Goal: Transaction & Acquisition: Purchase product/service

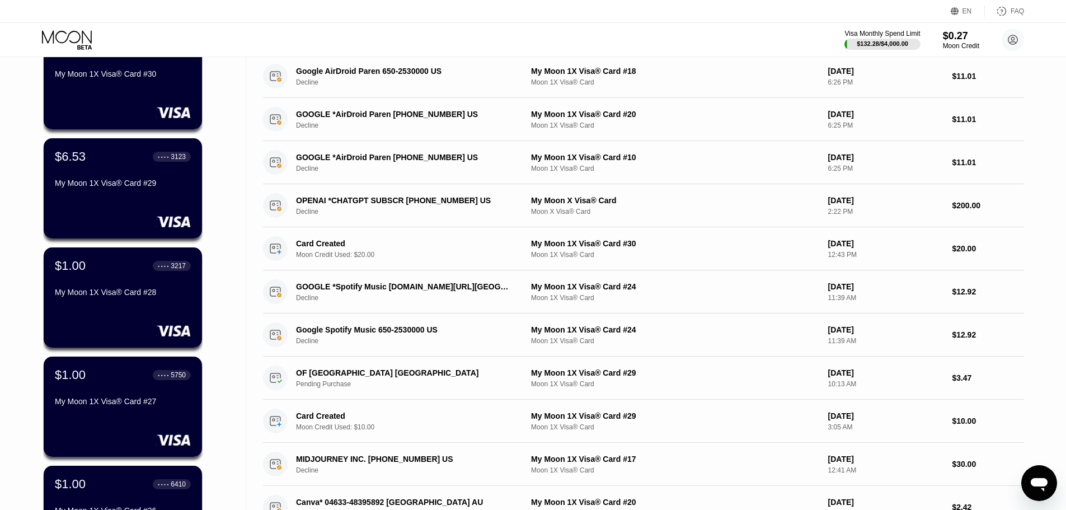
scroll to position [56, 0]
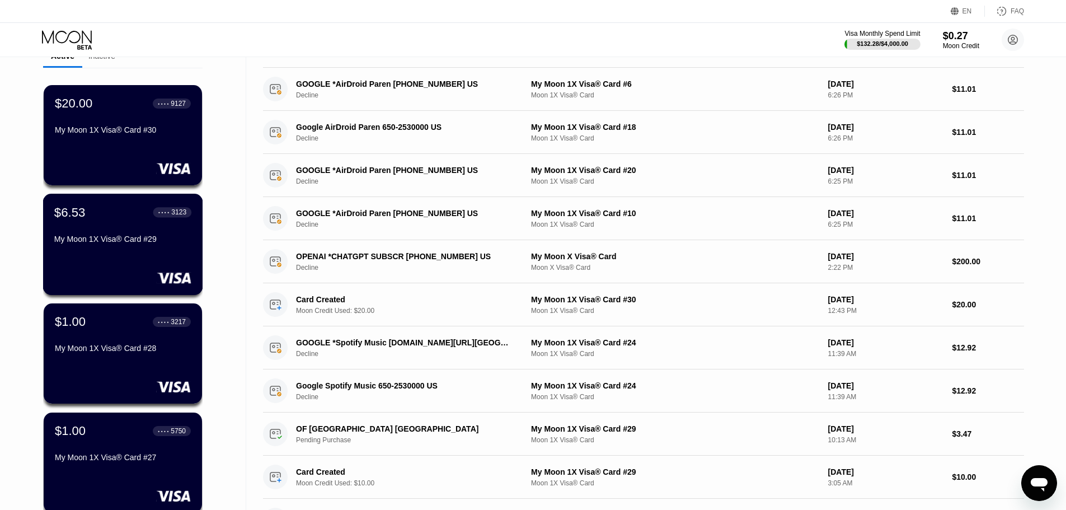
click at [185, 248] on div "My Moon 1X Visa® Card #29" at bounding box center [122, 240] width 137 height 13
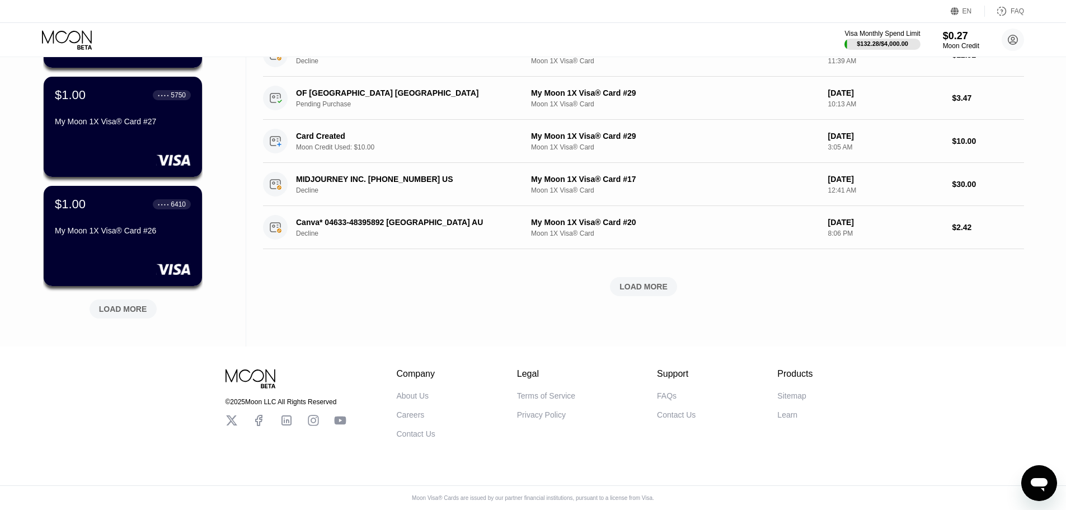
scroll to position [402, 0]
click at [120, 304] on div "LOAD MORE" at bounding box center [123, 309] width 48 height 10
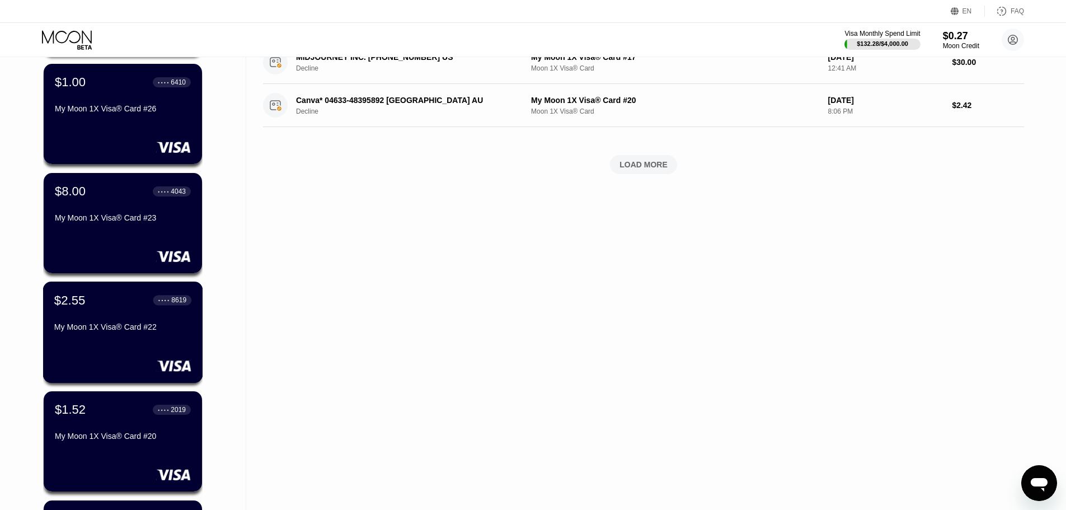
scroll to position [681, 0]
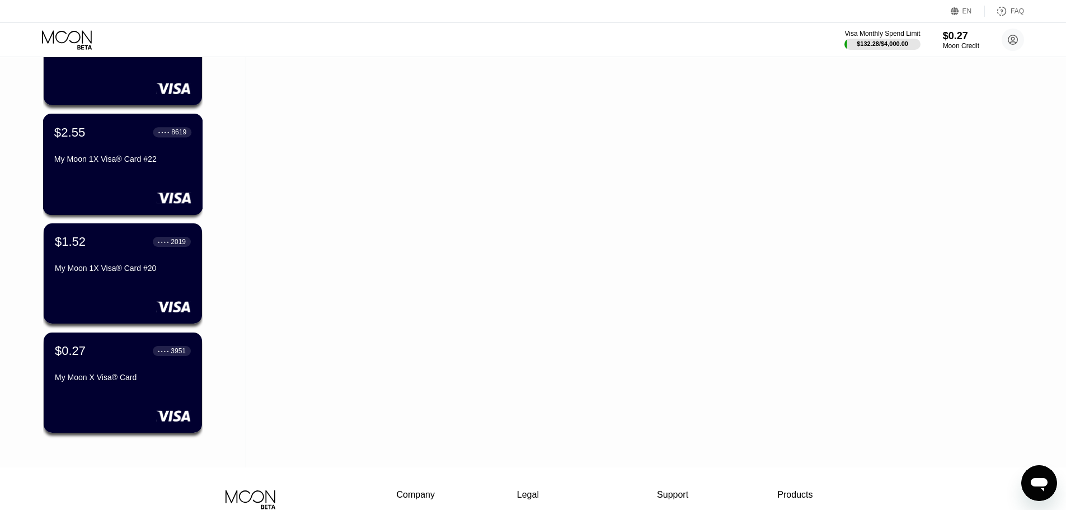
click at [126, 153] on div "$2.55 ● ● ● ● 8619 My Moon 1X Visa® Card #22" at bounding box center [122, 146] width 137 height 43
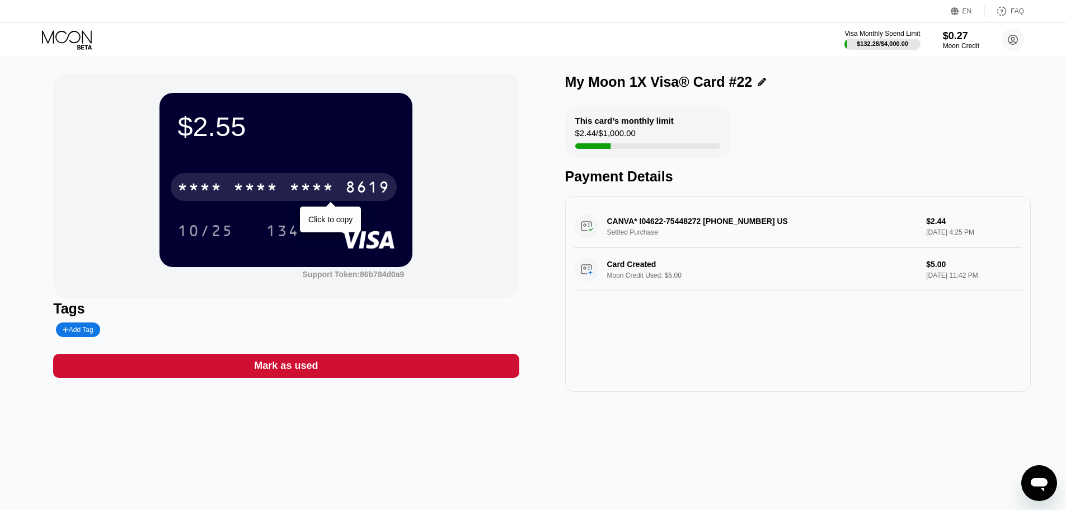
click at [356, 194] on div "8619" at bounding box center [367, 189] width 45 height 18
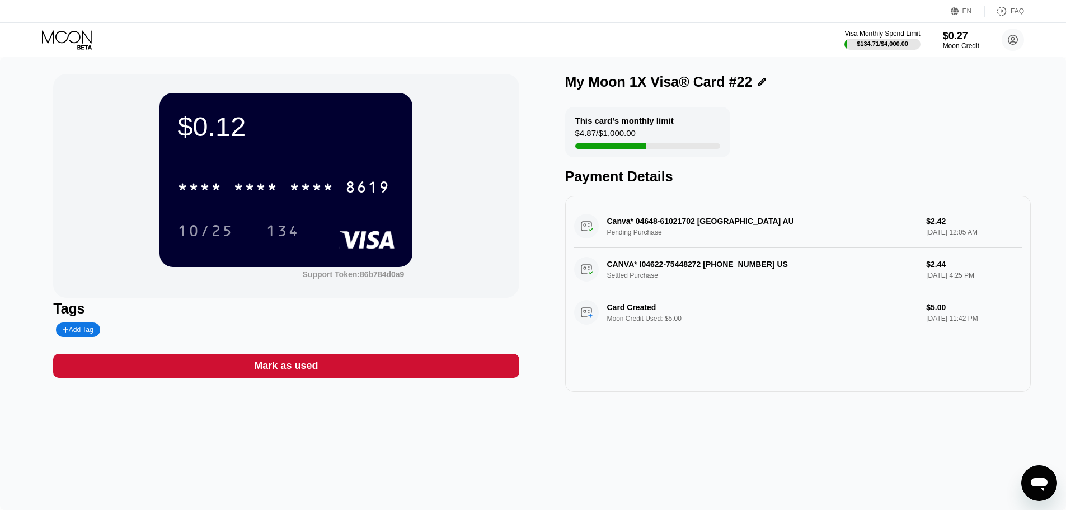
click at [65, 43] on icon at bounding box center [68, 40] width 52 height 20
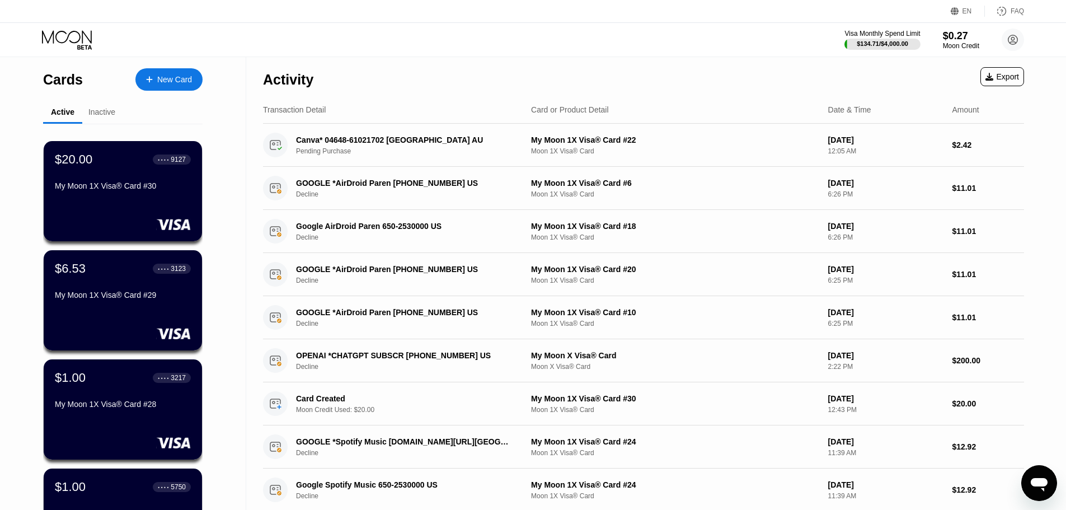
click at [112, 113] on div "Inactive" at bounding box center [101, 111] width 27 height 9
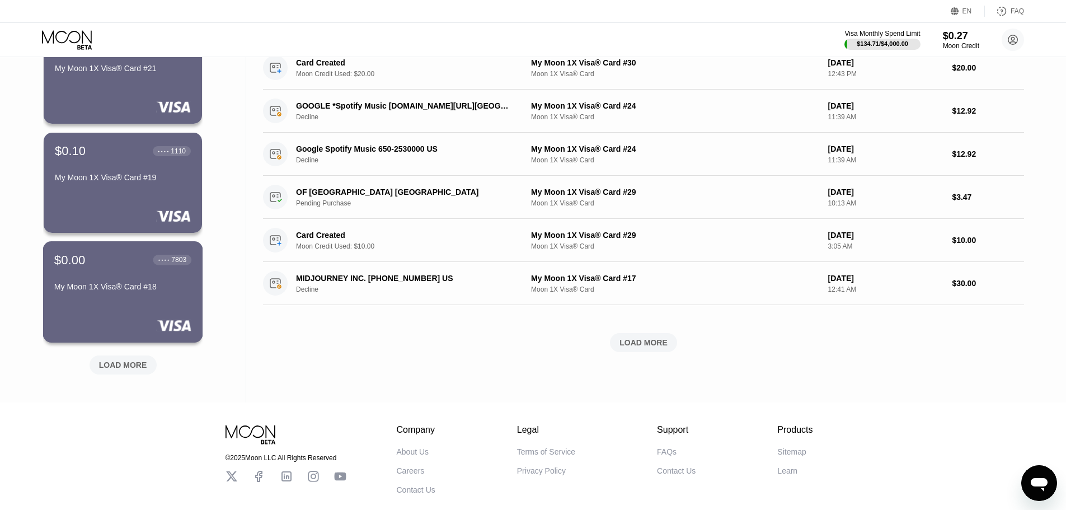
scroll to position [392, 0]
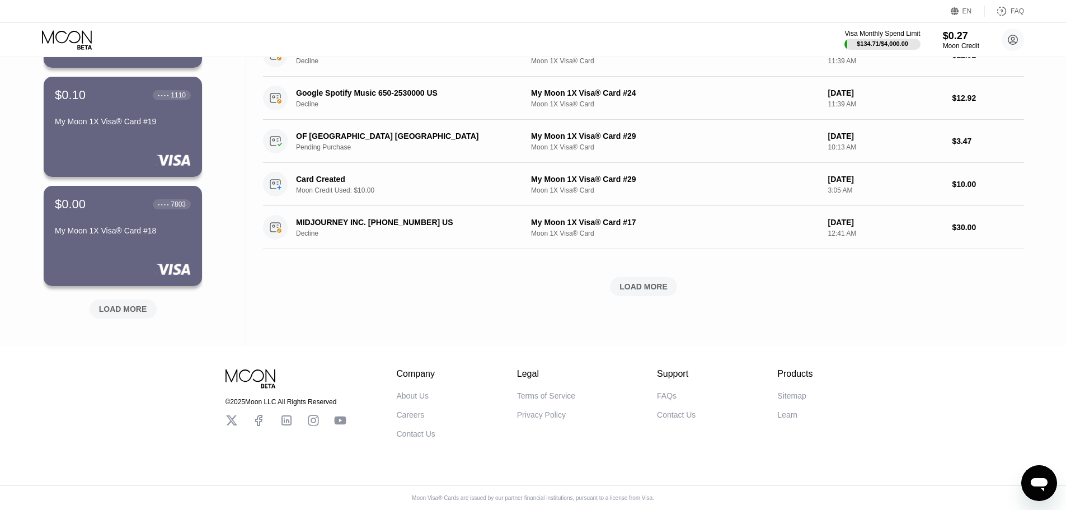
click at [140, 313] on div "LOAD MORE" at bounding box center [123, 309] width 48 height 10
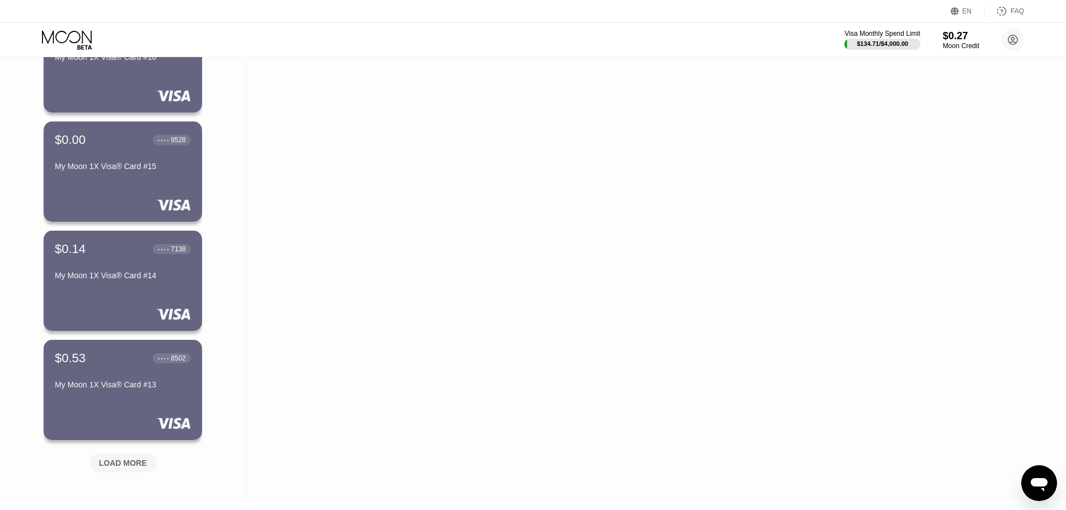
scroll to position [895, 0]
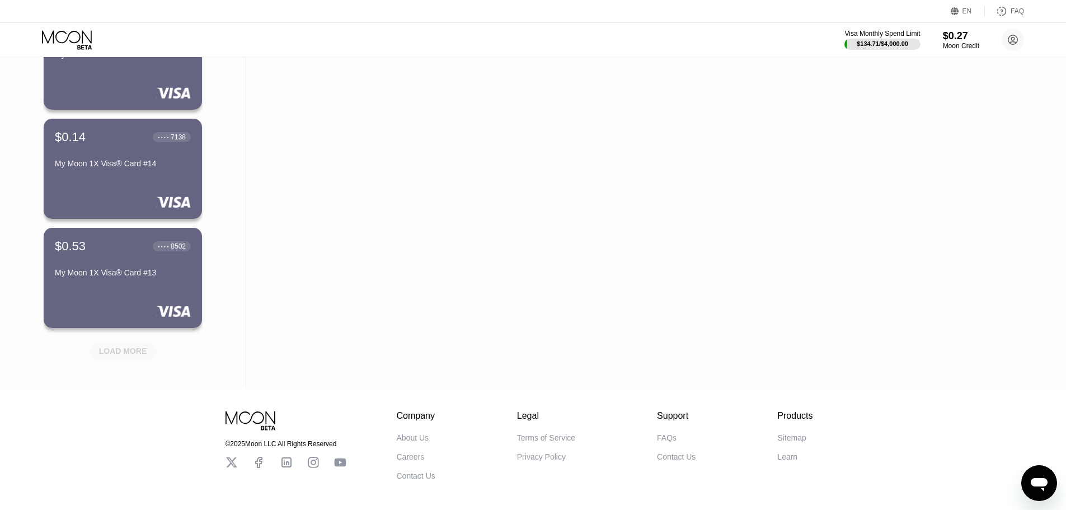
click at [131, 356] on div "LOAD MORE" at bounding box center [123, 351] width 48 height 10
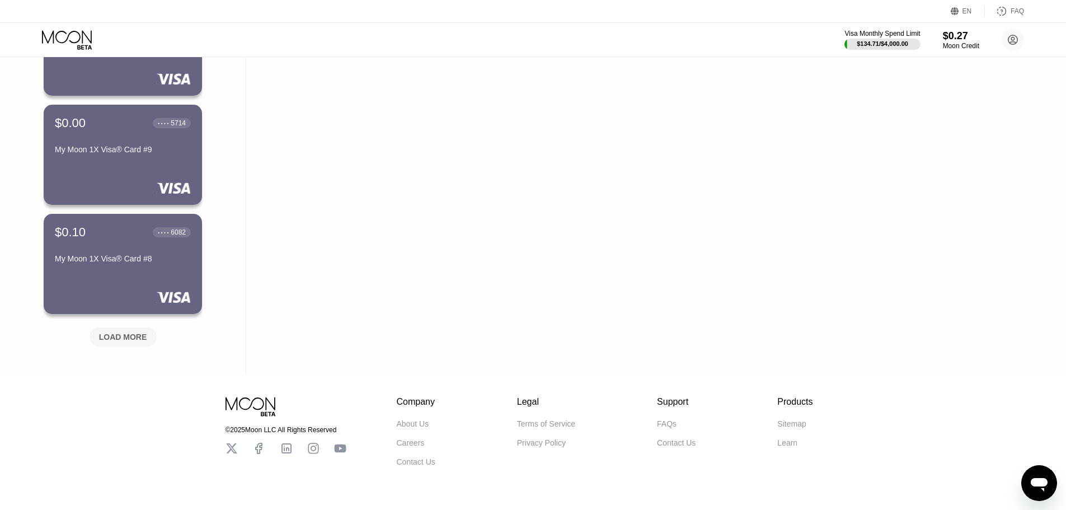
scroll to position [1492, 0]
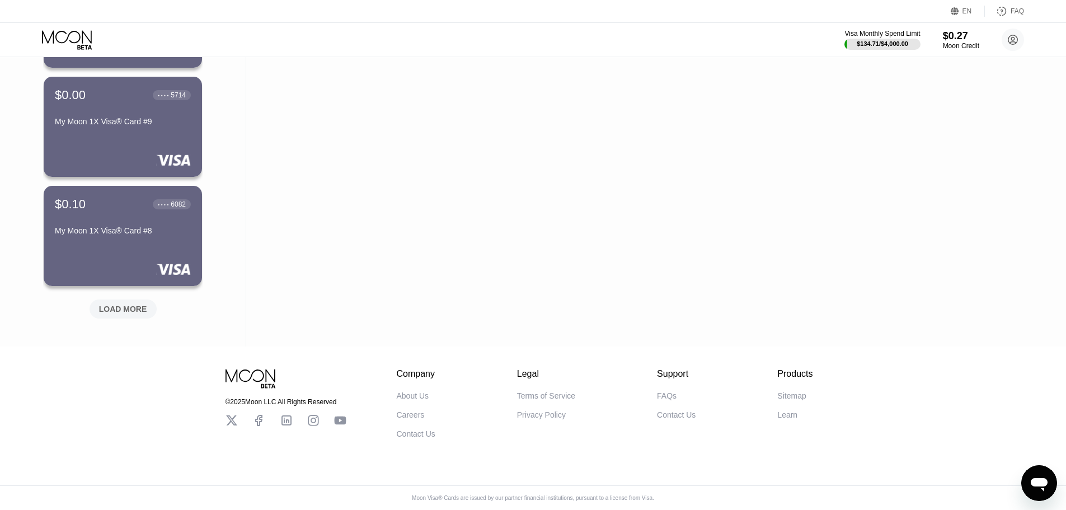
click at [144, 304] on div "LOAD MORE" at bounding box center [123, 309] width 48 height 10
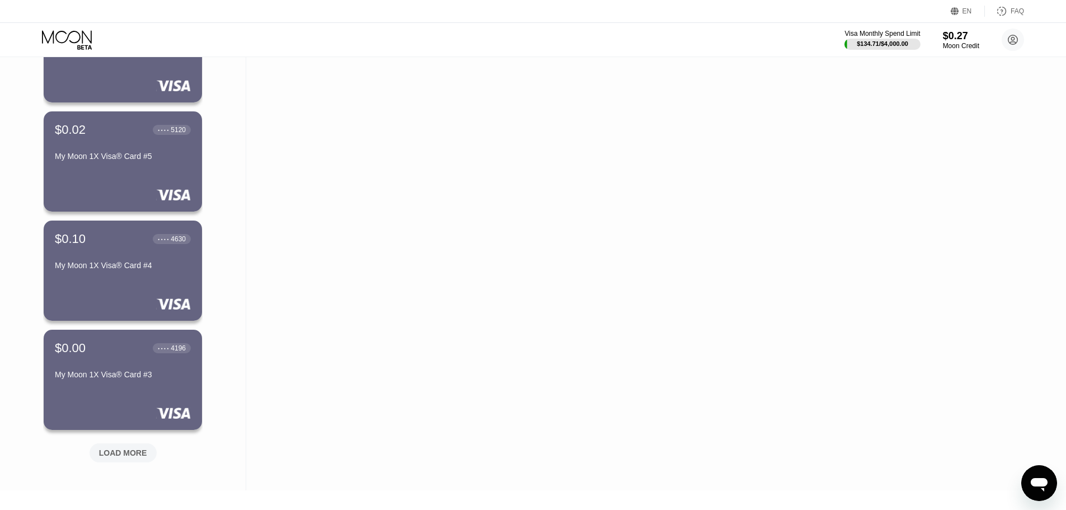
scroll to position [1996, 0]
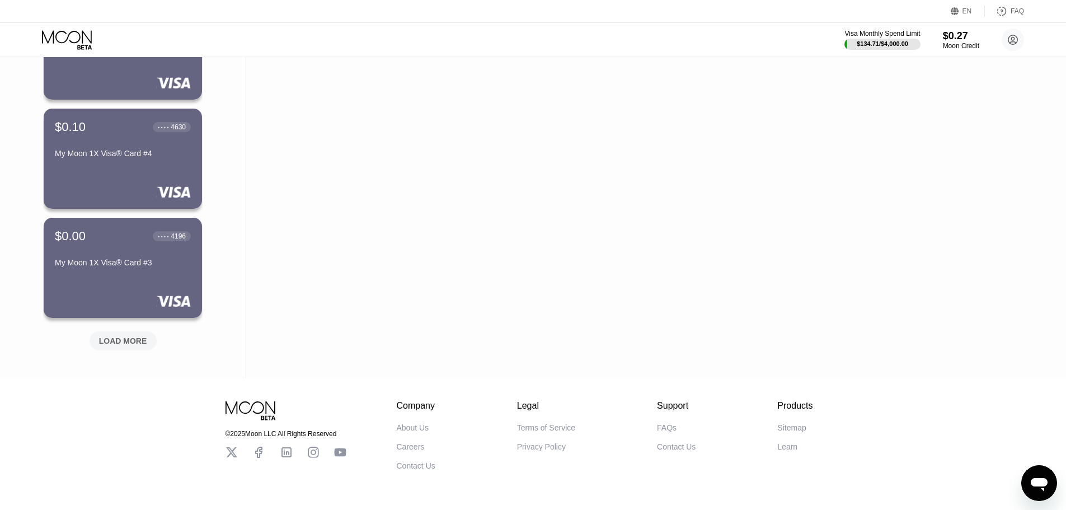
click at [147, 336] on div "LOAD MORE" at bounding box center [123, 340] width 67 height 19
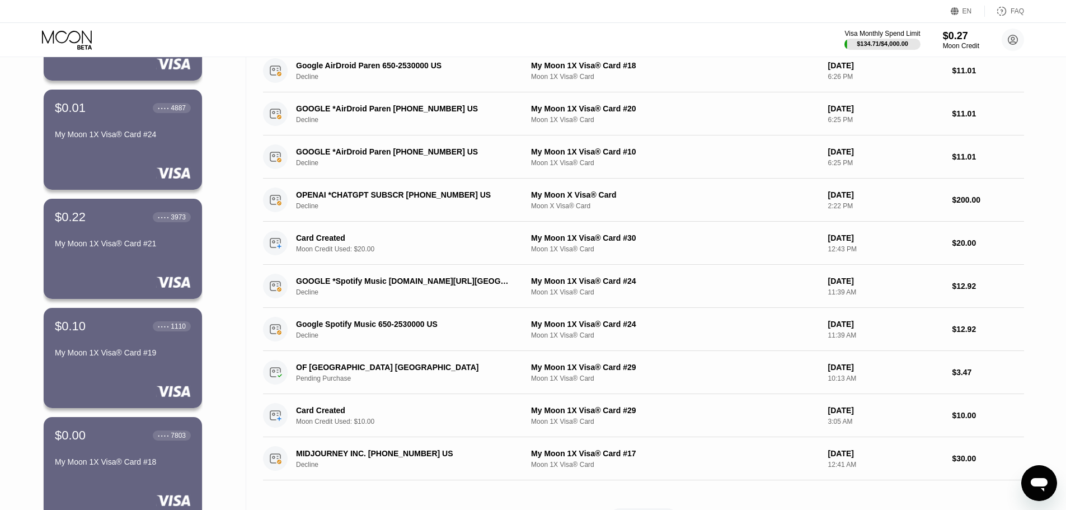
scroll to position [0, 0]
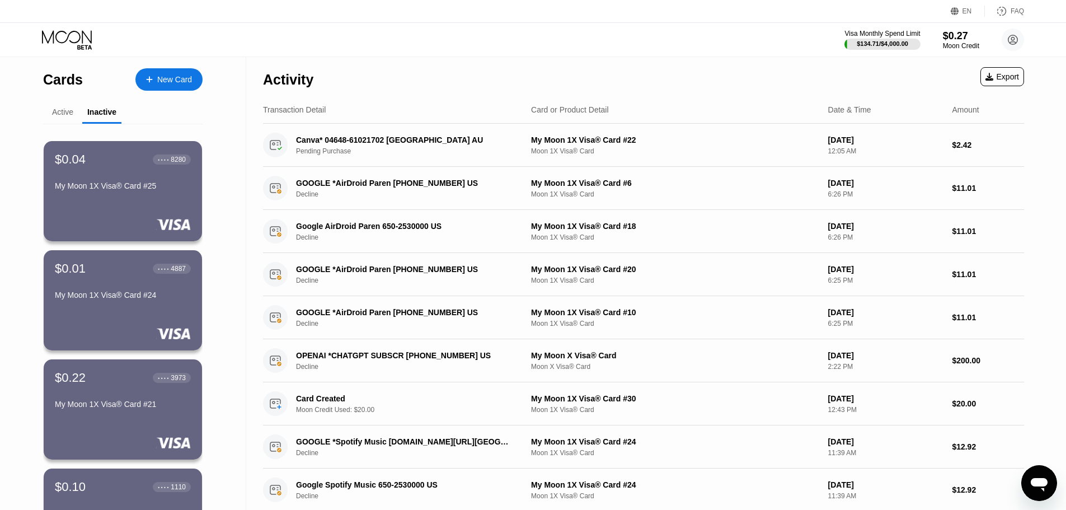
click at [62, 111] on div "Active" at bounding box center [62, 111] width 21 height 9
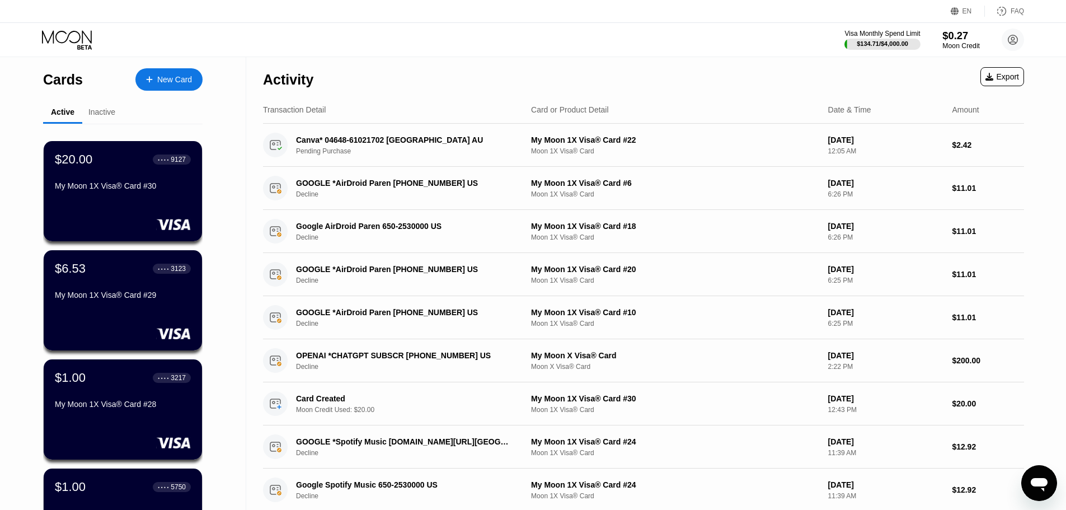
click at [949, 35] on div "$0.27" at bounding box center [960, 36] width 37 height 12
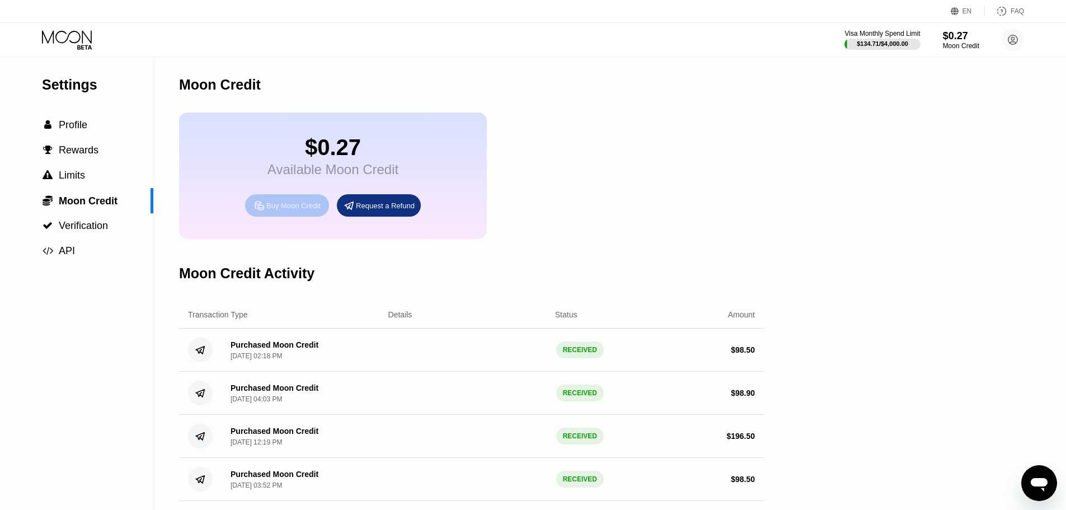
click at [279, 210] on div "Buy Moon Credit" at bounding box center [293, 206] width 54 height 10
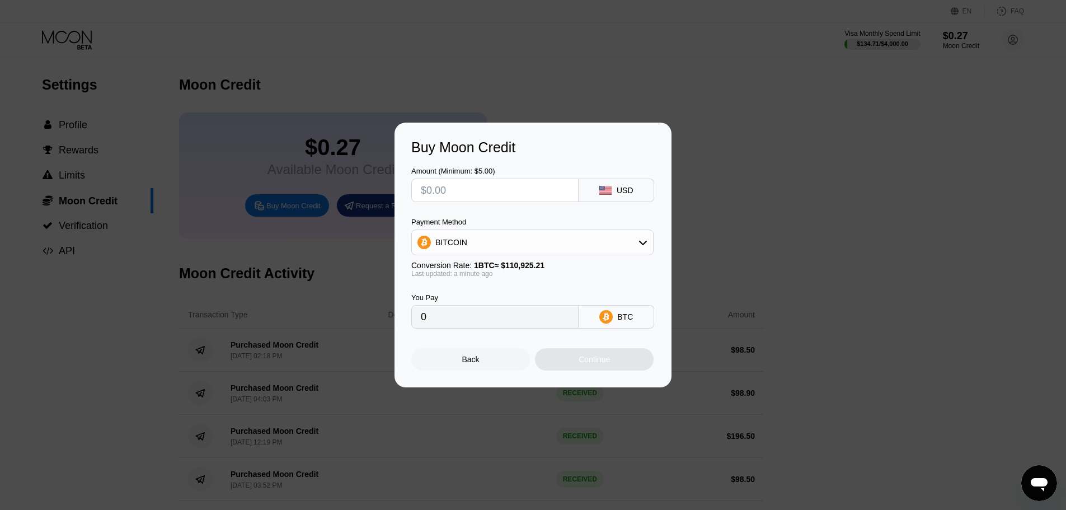
click at [497, 196] on input "text" at bounding box center [495, 190] width 148 height 22
type input "$9"
type input "0.00008114"
type input "$98"
type input "0.00088348"
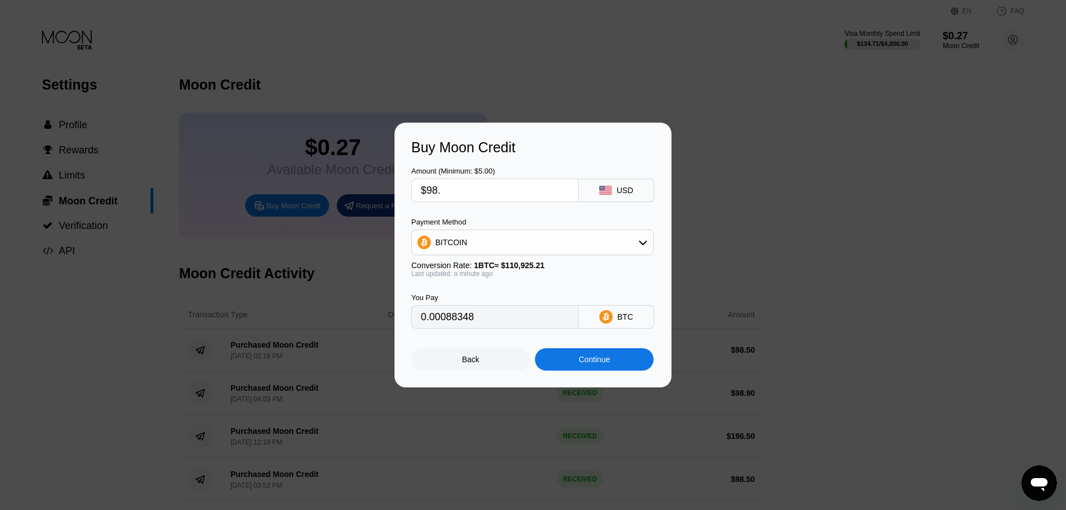
type input "$98.5"
type input "0.00088799"
type input "$98.5"
click at [602, 370] on div "Continue" at bounding box center [594, 359] width 119 height 22
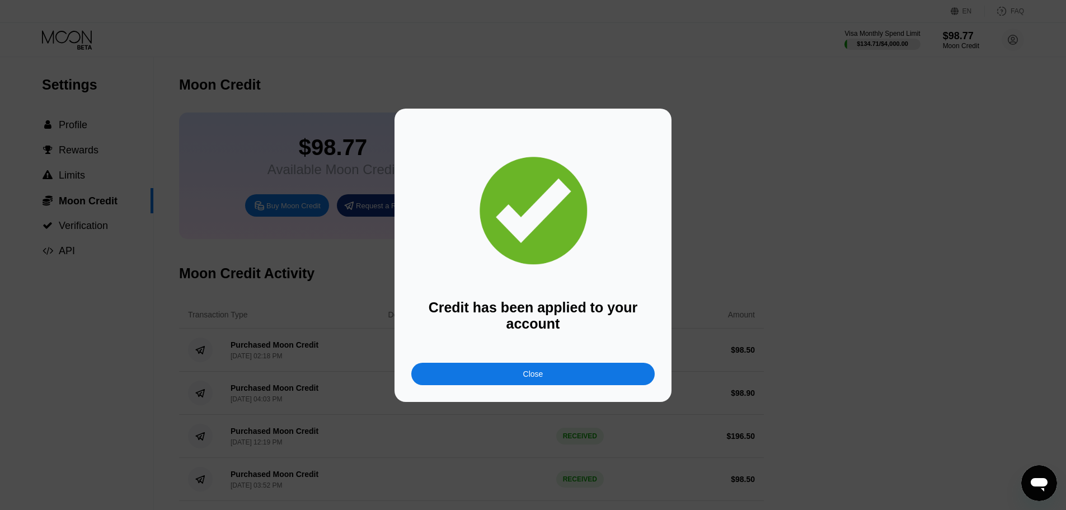
click at [602, 372] on div "Close" at bounding box center [532, 373] width 243 height 22
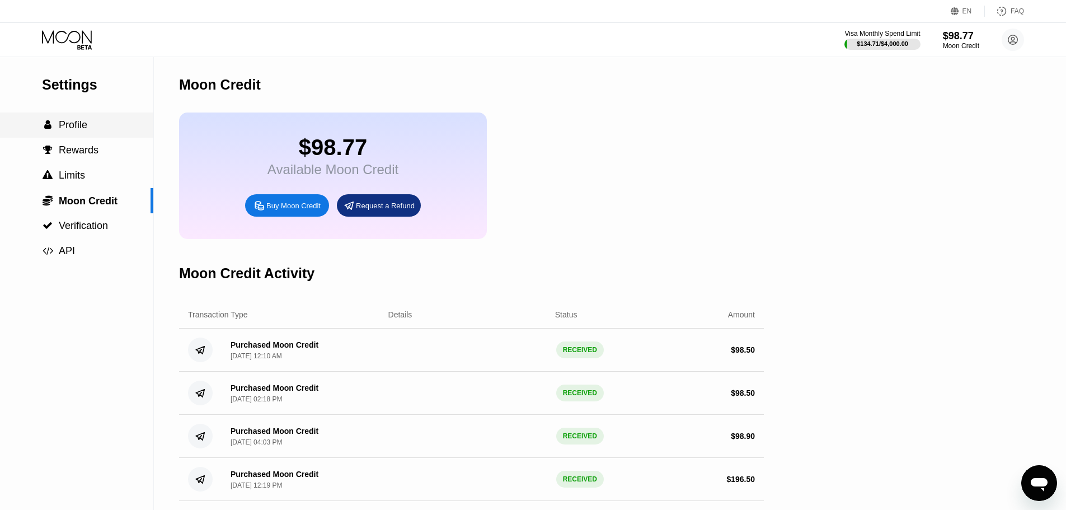
click at [64, 129] on span "Profile" at bounding box center [73, 124] width 29 height 11
